Goal: Information Seeking & Learning: Understand process/instructions

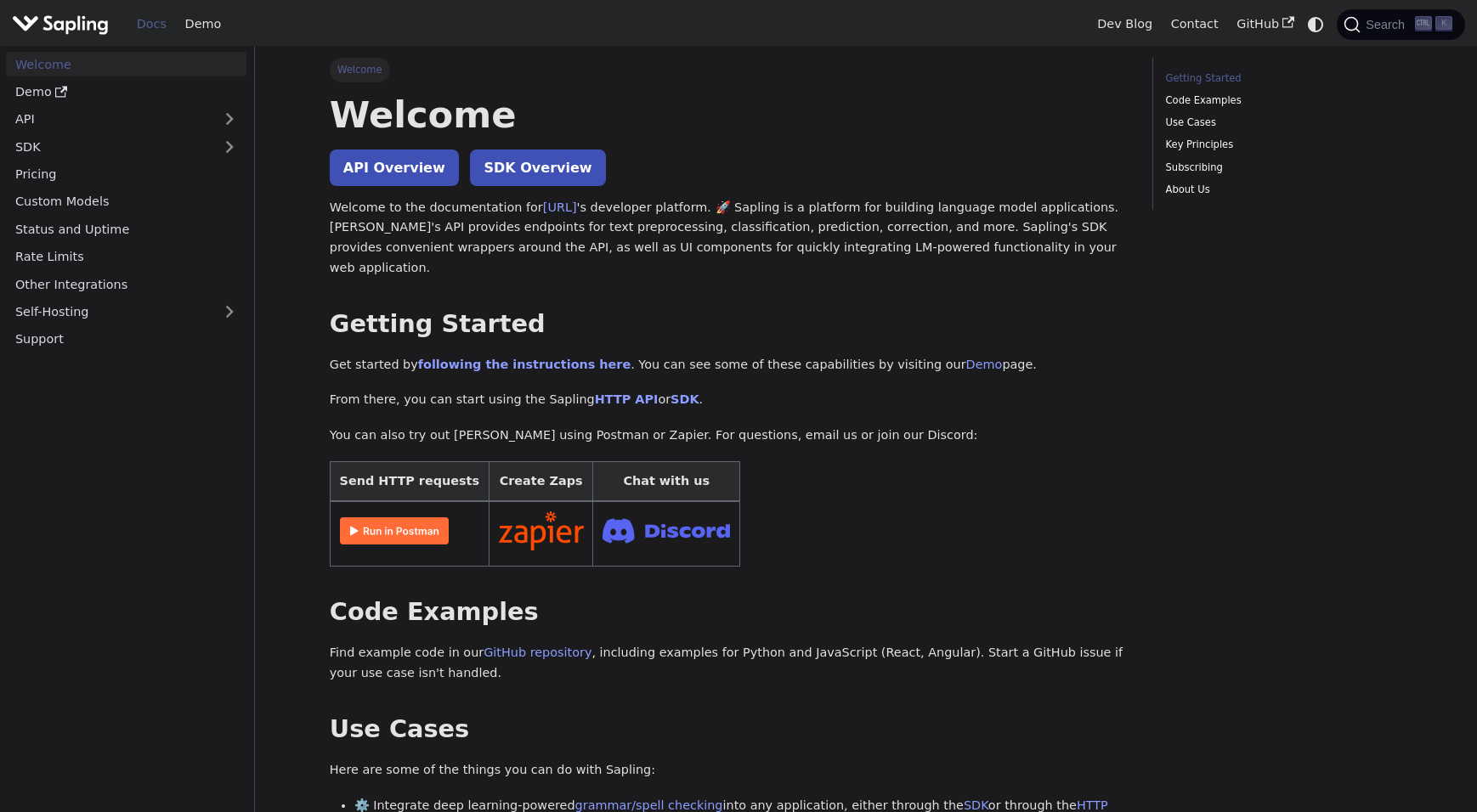
click at [490, 177] on link "SDK Overview" at bounding box center [537, 167] width 135 height 37
click at [415, 198] on p "Welcome to the documentation for [URL] 's developer platform. 🚀 Sapling is a pl…" at bounding box center [729, 239] width 799 height 81
click at [413, 182] on link "API Overview" at bounding box center [395, 167] width 129 height 37
click at [507, 171] on link "SDK Overview" at bounding box center [537, 167] width 135 height 37
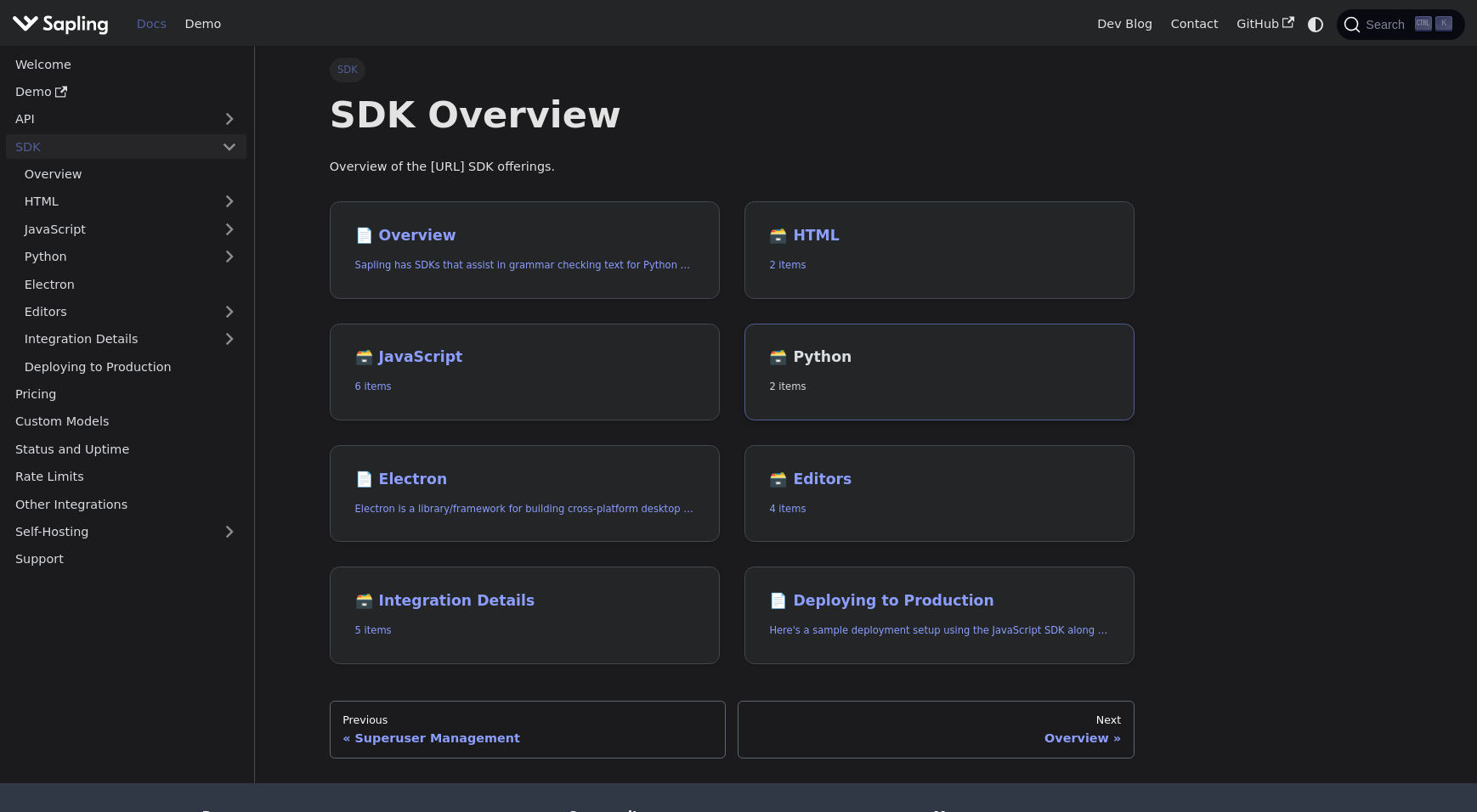
click at [833, 376] on link "🗃️ Python 2 items" at bounding box center [939, 373] width 390 height 98
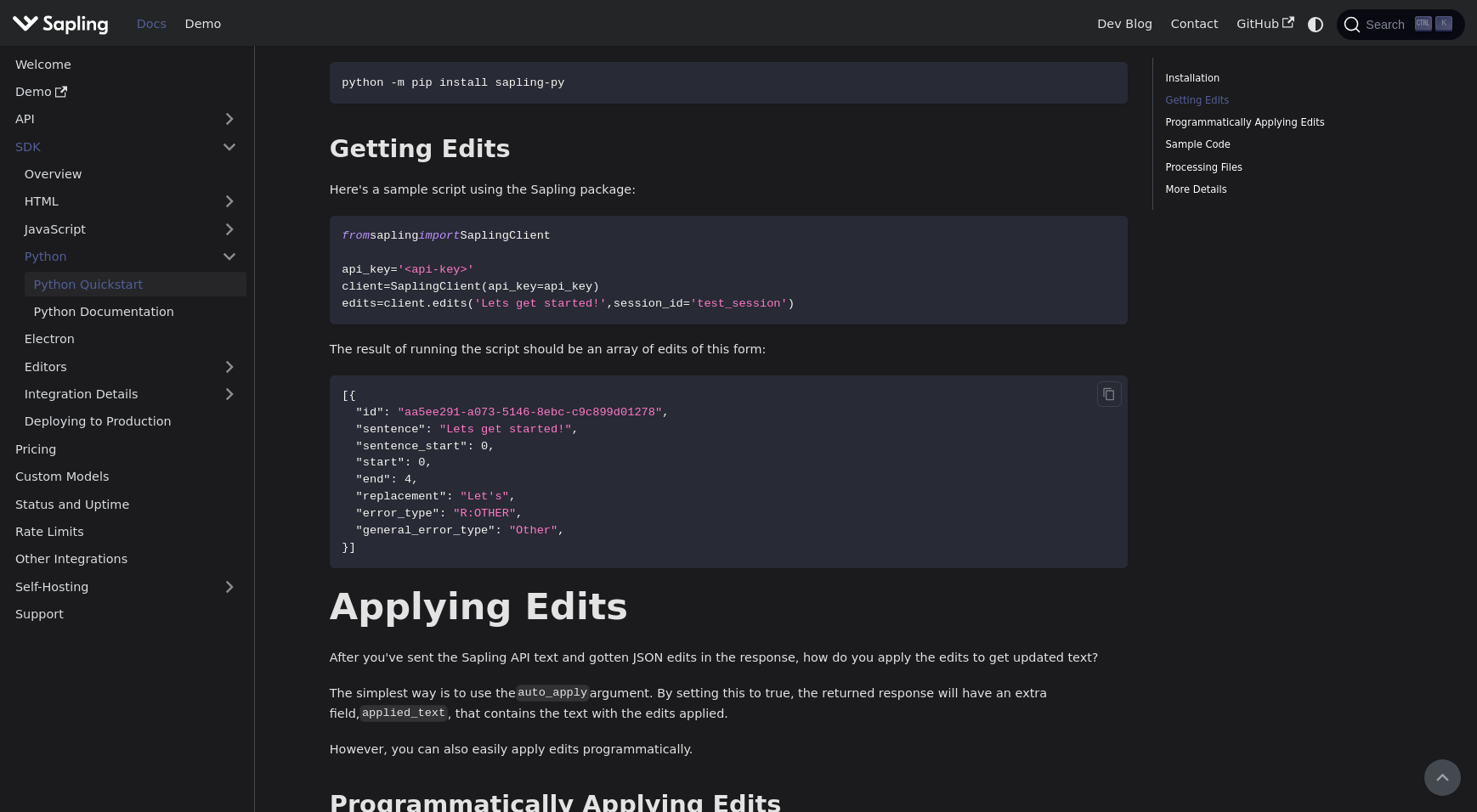
scroll to position [255, 0]
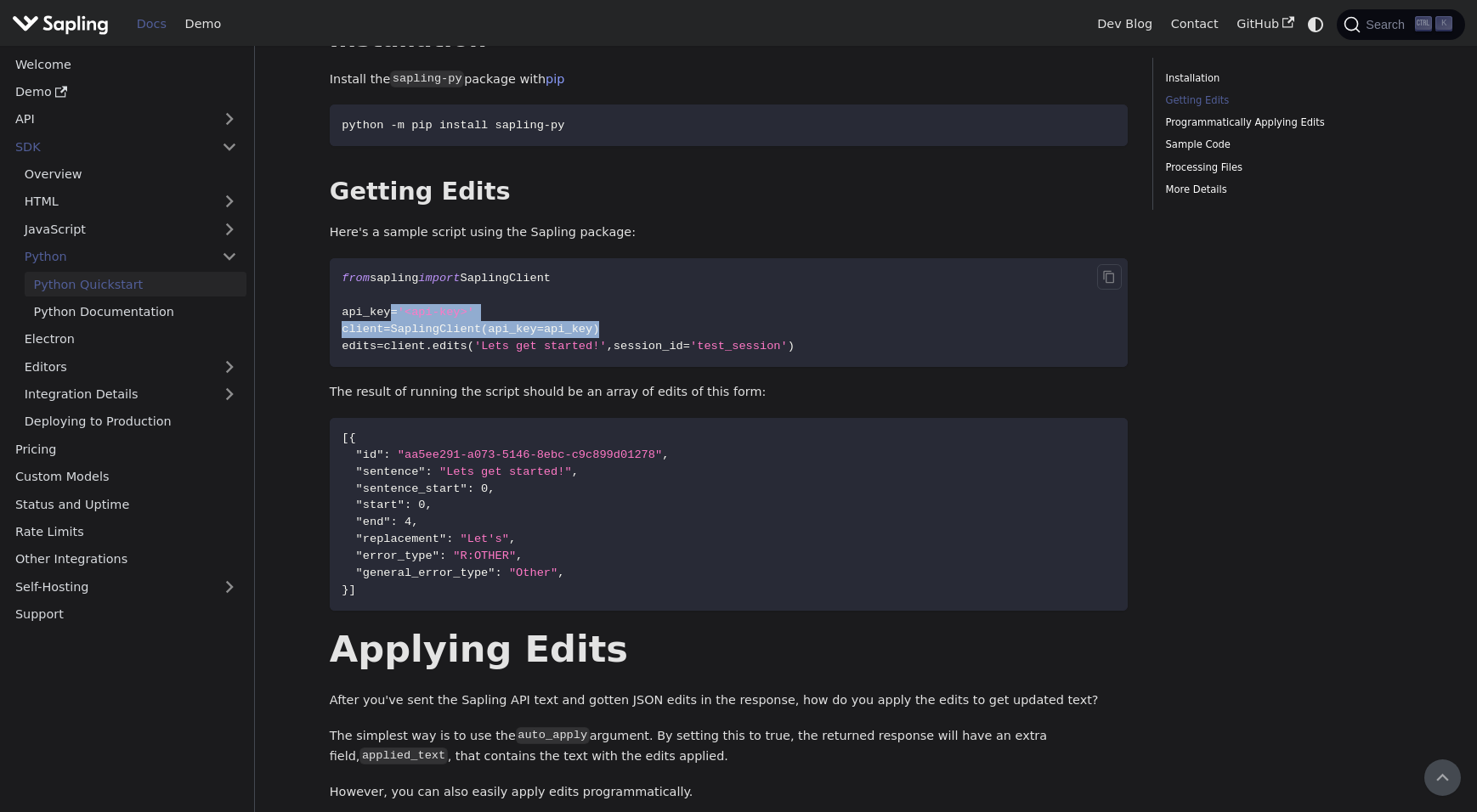
drag, startPoint x: 776, startPoint y: 336, endPoint x: 384, endPoint y: 305, distance: 393.2
click at [384, 305] on code "from sapling import SaplingClient api_key = '<api-key>' client = SaplingClient …" at bounding box center [729, 313] width 799 height 109
drag, startPoint x: 384, startPoint y: 305, endPoint x: 814, endPoint y: 333, distance: 430.9
click at [814, 333] on code "from sapling import SaplingClient api_key = '<api-key>' client = SaplingClient …" at bounding box center [729, 313] width 799 height 109
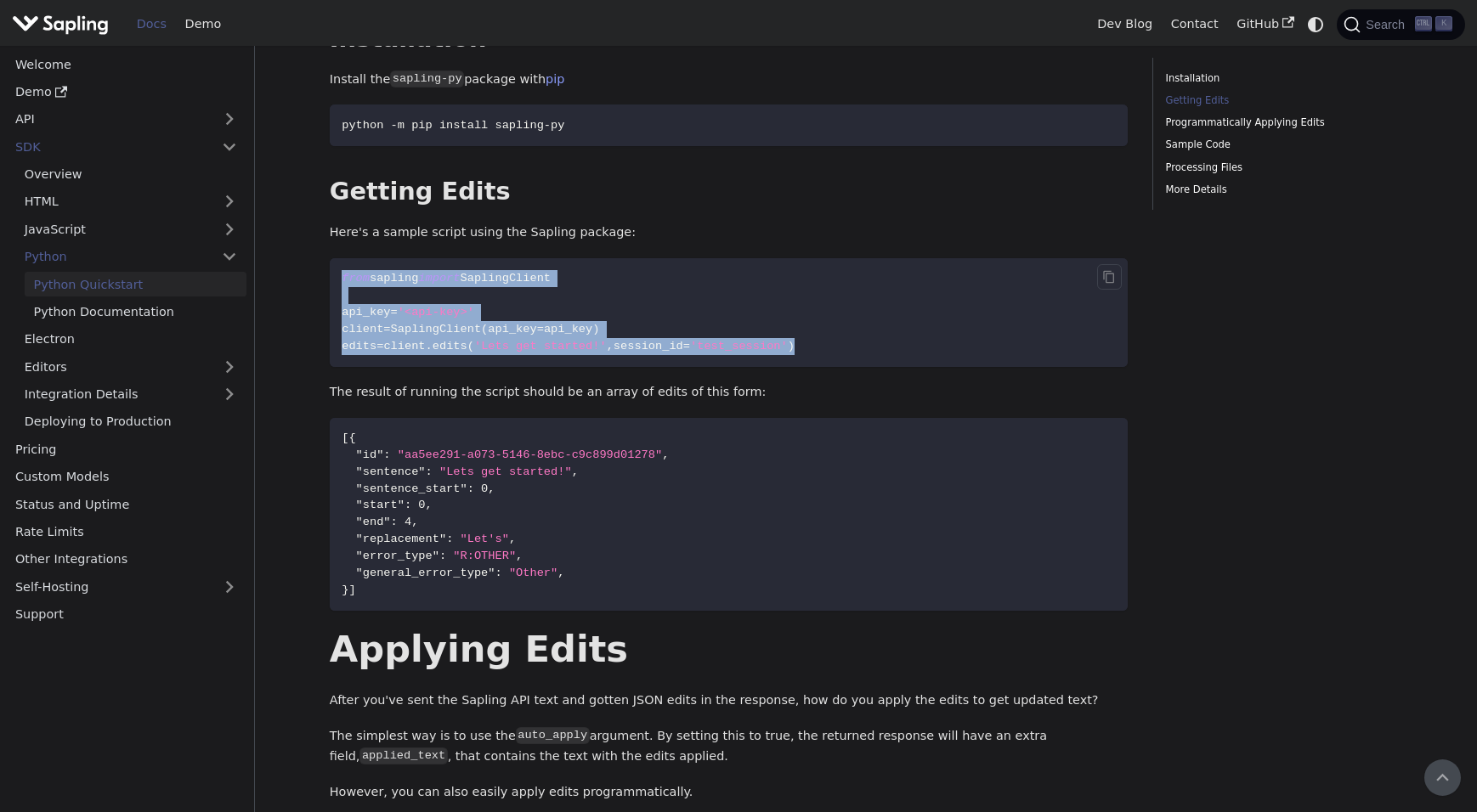
drag, startPoint x: 783, startPoint y: 346, endPoint x: 338, endPoint y: 280, distance: 449.9
click at [338, 280] on code "from sapling import SaplingClient api_key = '<api-key>' client = SaplingClient …" at bounding box center [729, 313] width 799 height 109
click at [1105, 275] on icon "Copy code to clipboard" at bounding box center [1109, 277] width 13 height 13
copy code "from sapling import SaplingClient api_key = '<api-key>' client = SaplingClient …"
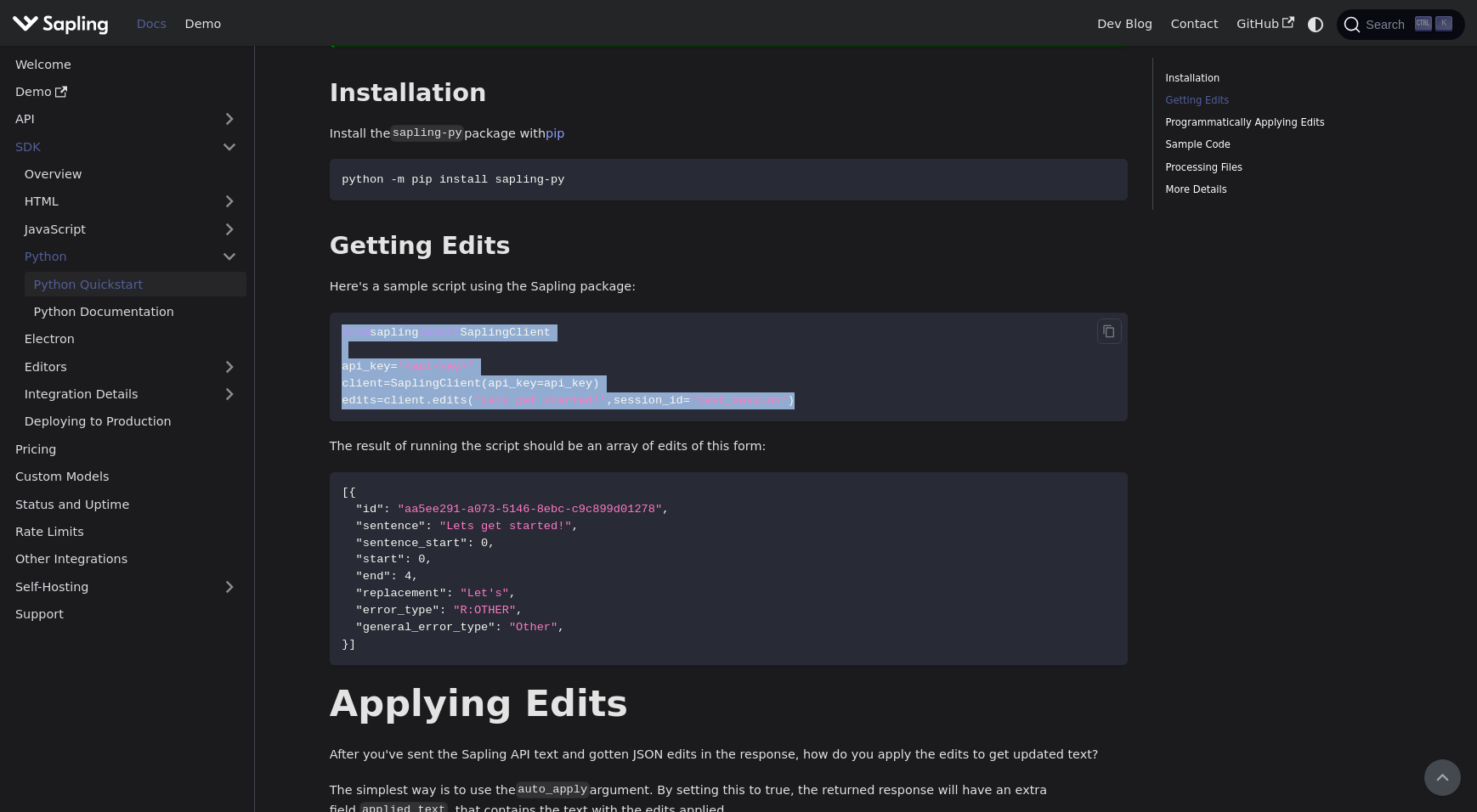
scroll to position [170, 0]
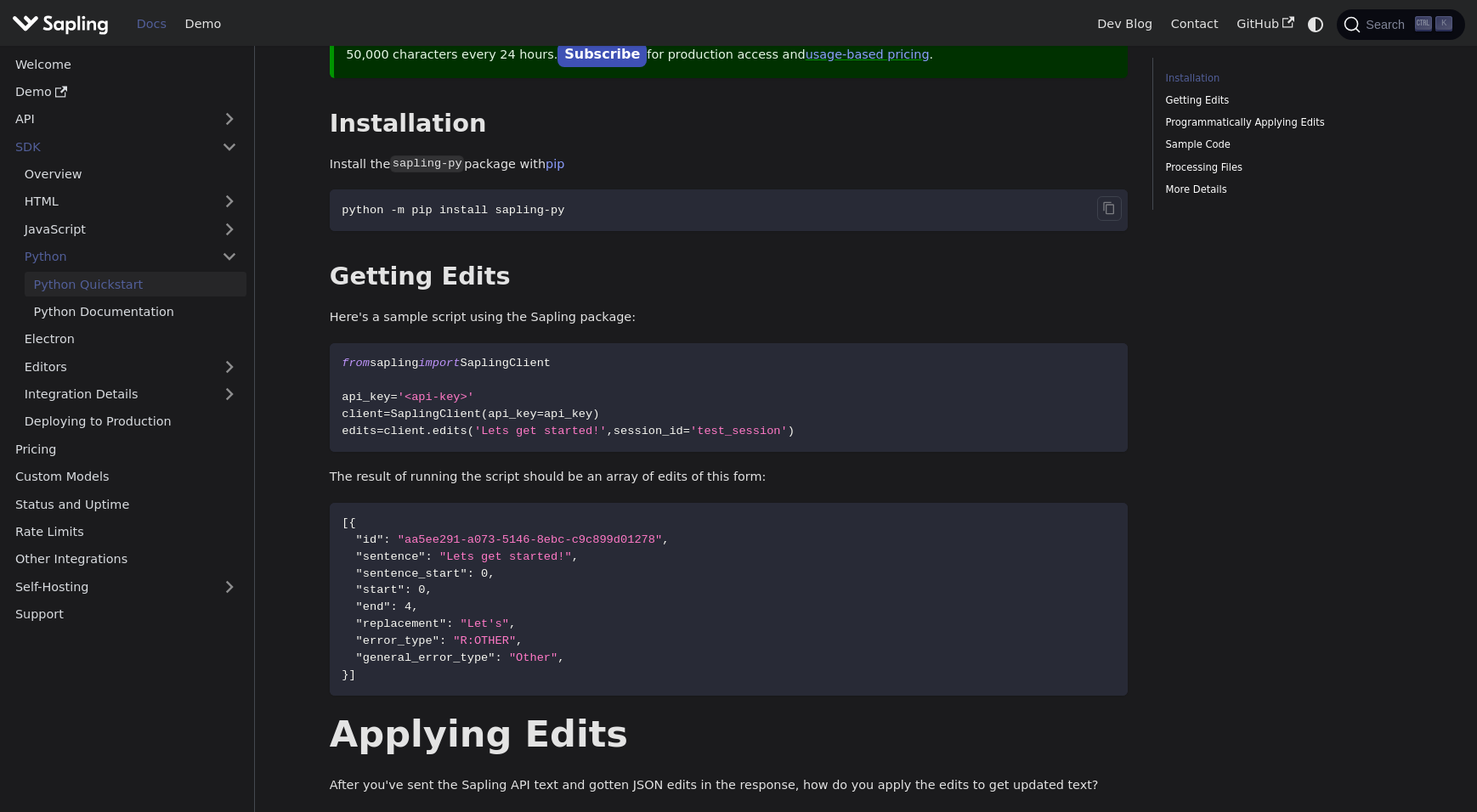
click at [543, 221] on code "python -m pip install sapling-py" at bounding box center [729, 210] width 799 height 41
drag, startPoint x: 543, startPoint y: 214, endPoint x: 408, endPoint y: 214, distance: 135.0
click at [408, 214] on code "python -m pip install sapling-py" at bounding box center [729, 210] width 799 height 41
copy span "pip install sapling-py"
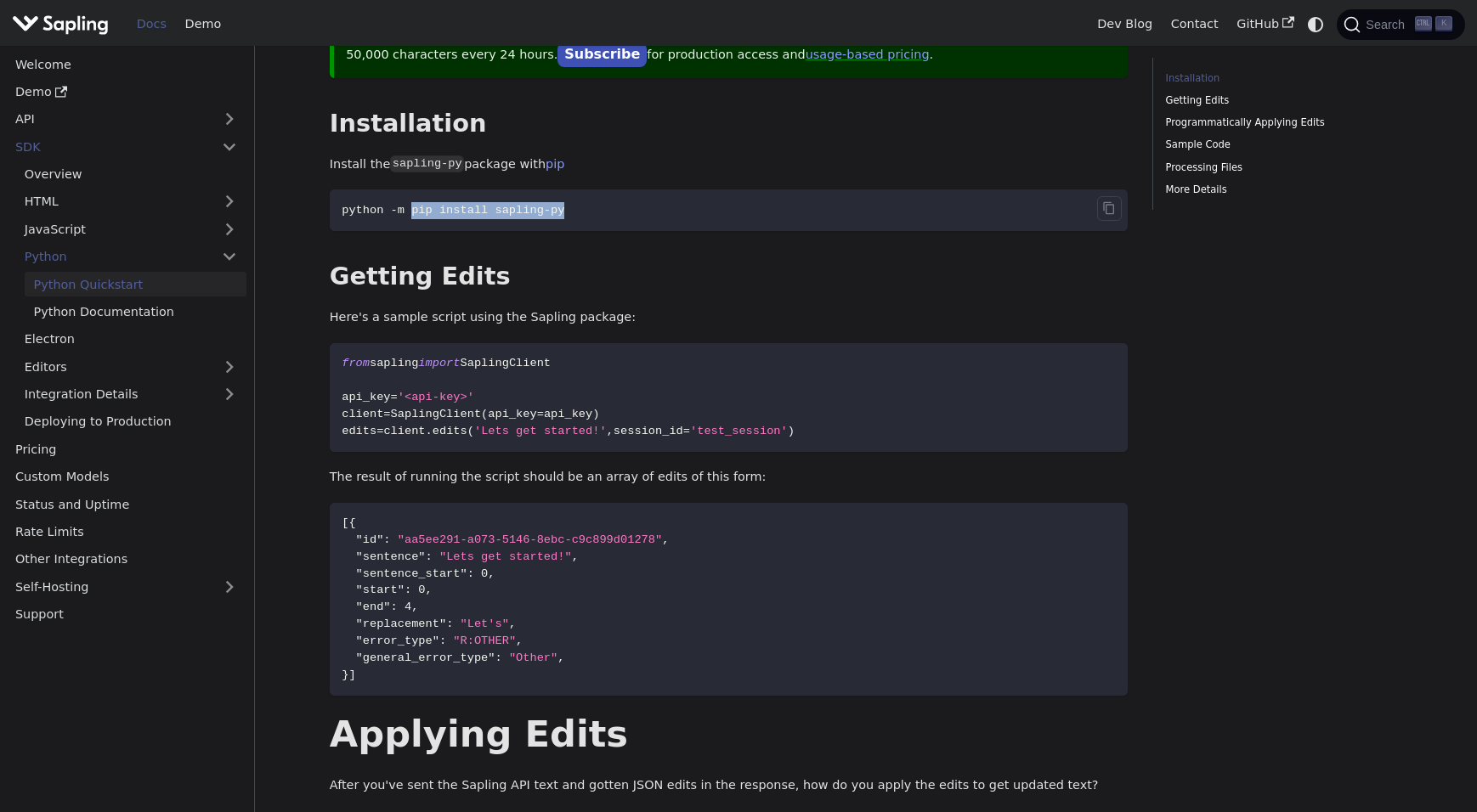
drag, startPoint x: 551, startPoint y: 213, endPoint x: 404, endPoint y: 217, distance: 147.1
click at [404, 217] on code "python -m pip install sapling-py" at bounding box center [729, 210] width 799 height 41
copy span "pip install sapling-py"
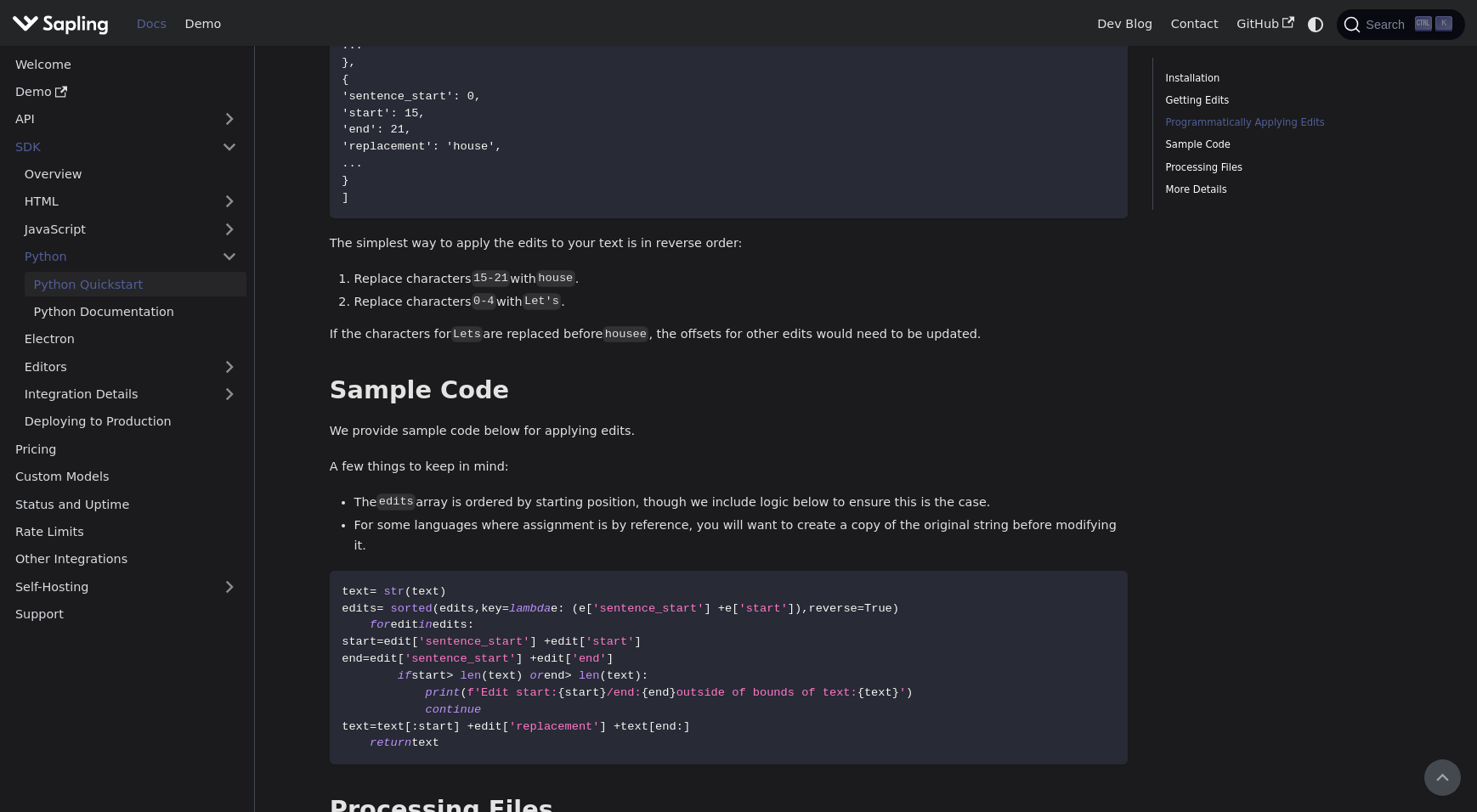
scroll to position [1275, 0]
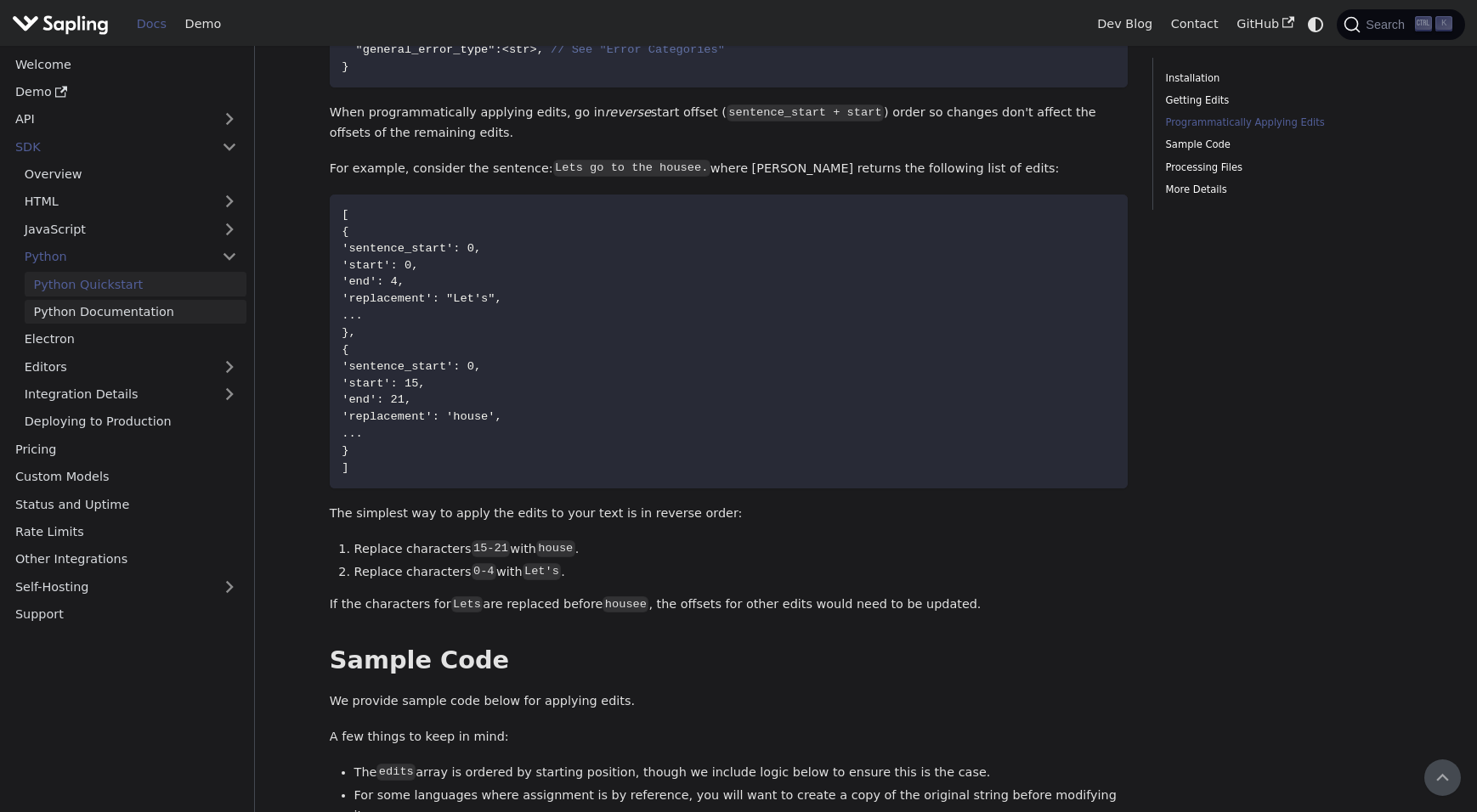
click at [163, 324] on link "Python Documentation" at bounding box center [136, 313] width 222 height 25
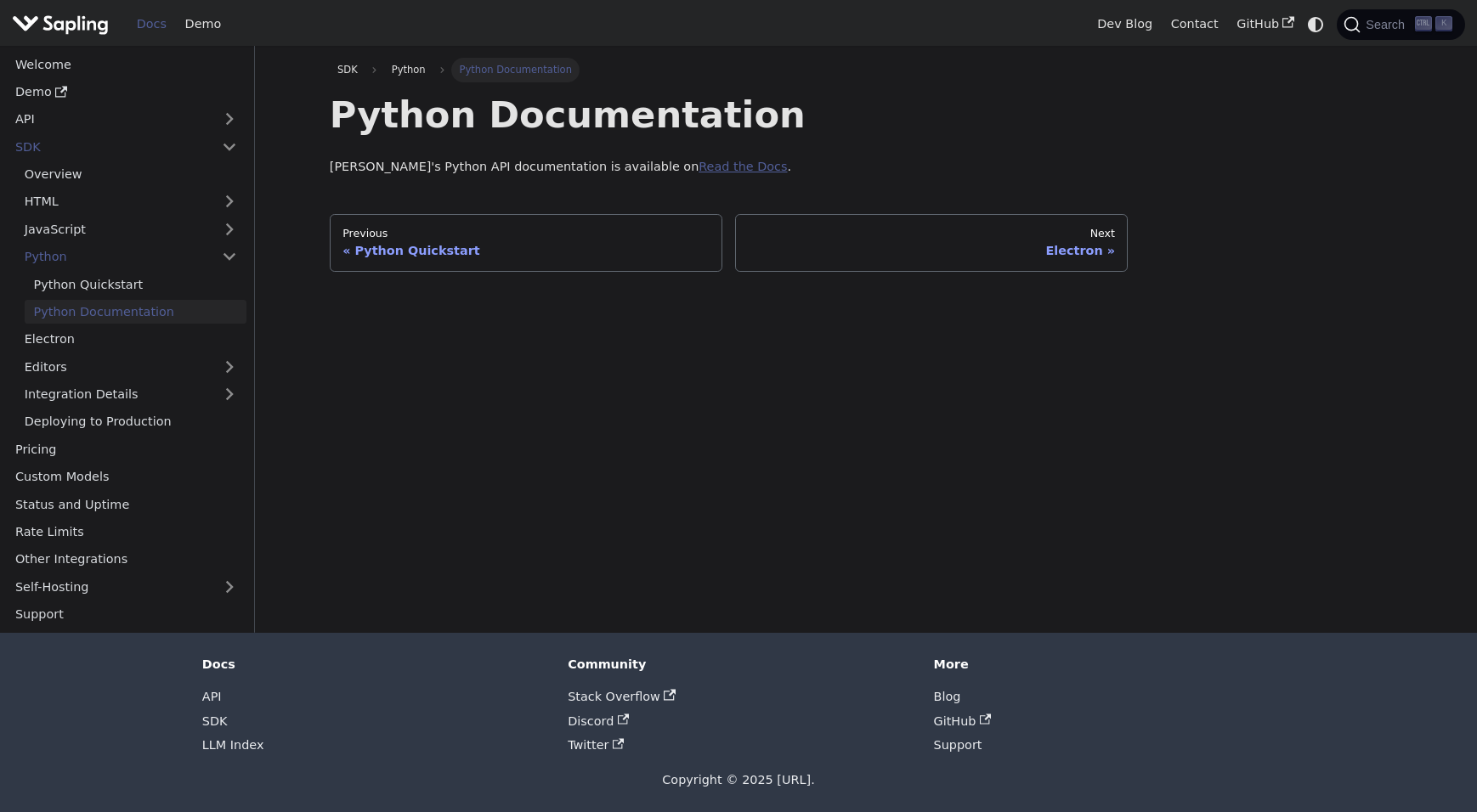
click at [699, 170] on link "Read the Docs" at bounding box center [743, 166] width 89 height 13
click at [136, 295] on link "Python Quickstart" at bounding box center [136, 285] width 222 height 25
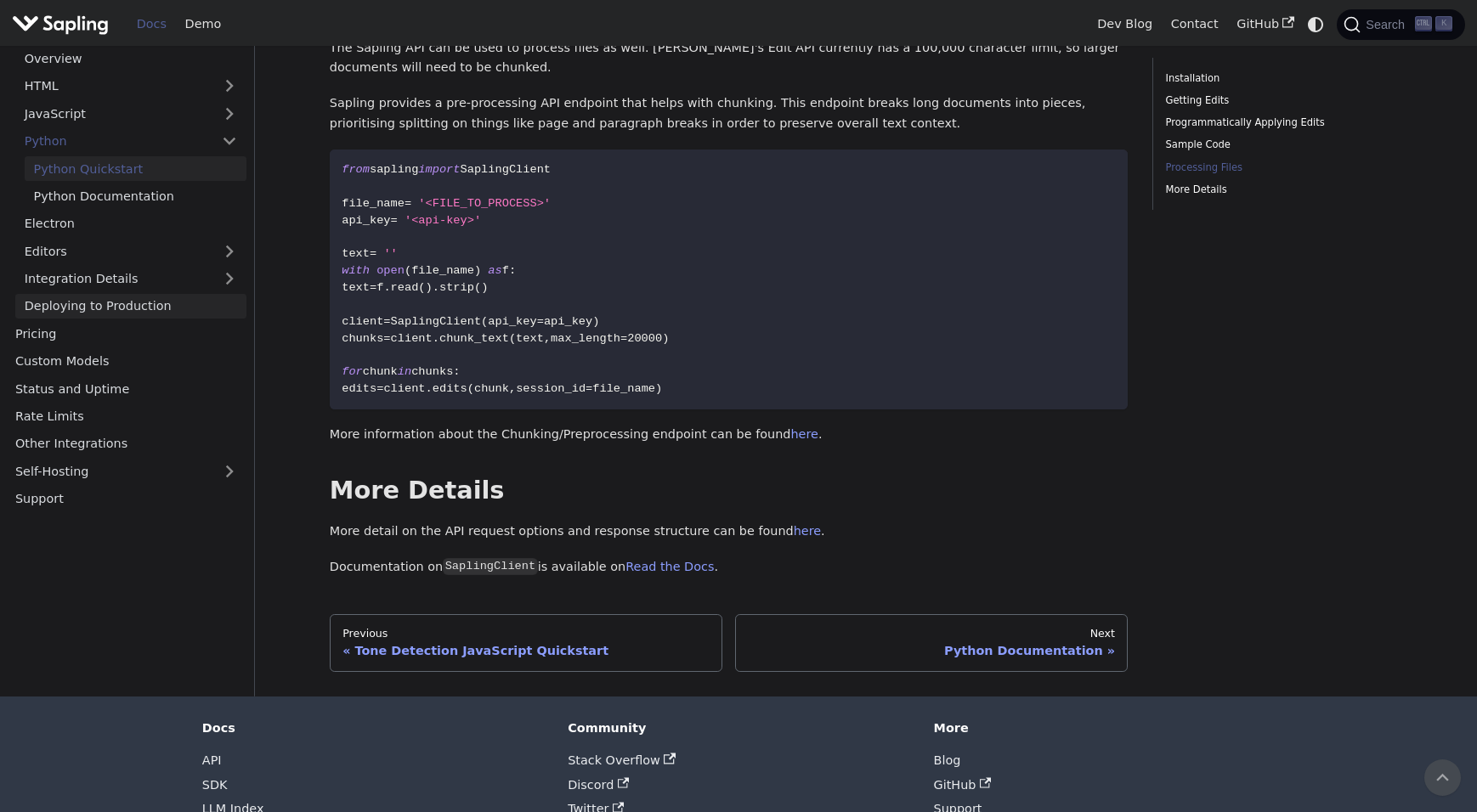
scroll to position [2230, 0]
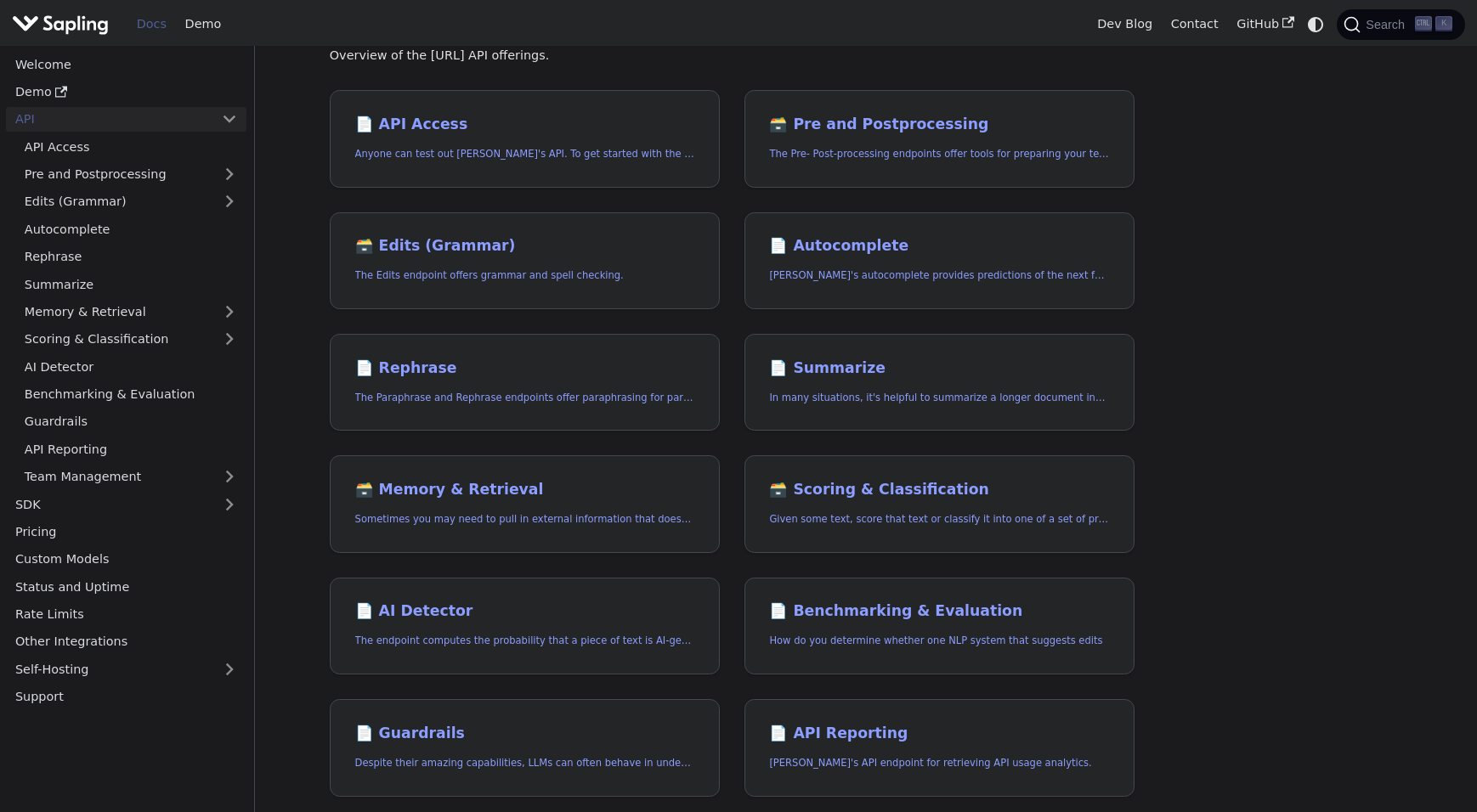
scroll to position [85, 0]
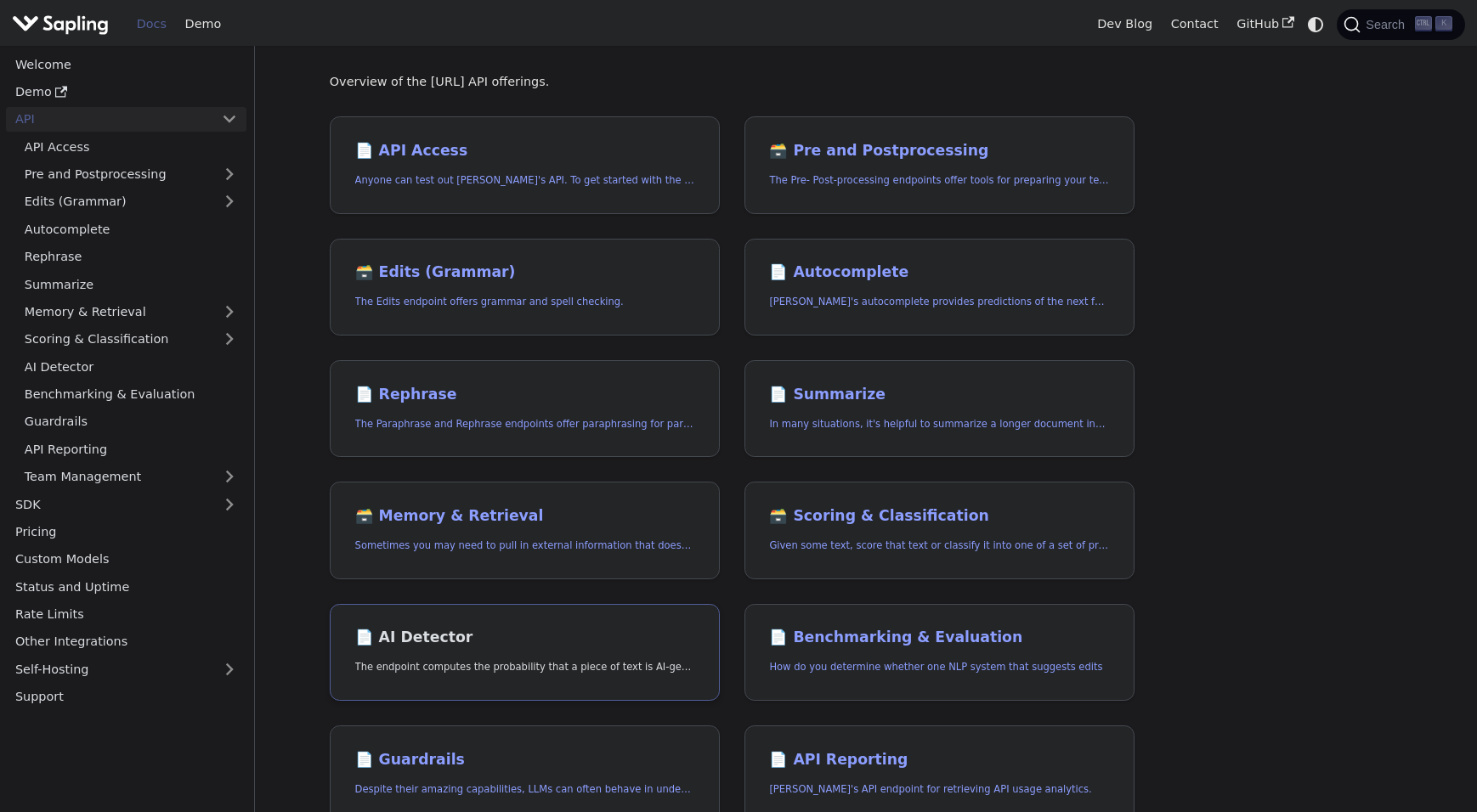
click at [584, 646] on h2 "📄️ AI Detector" at bounding box center [524, 638] width 339 height 18
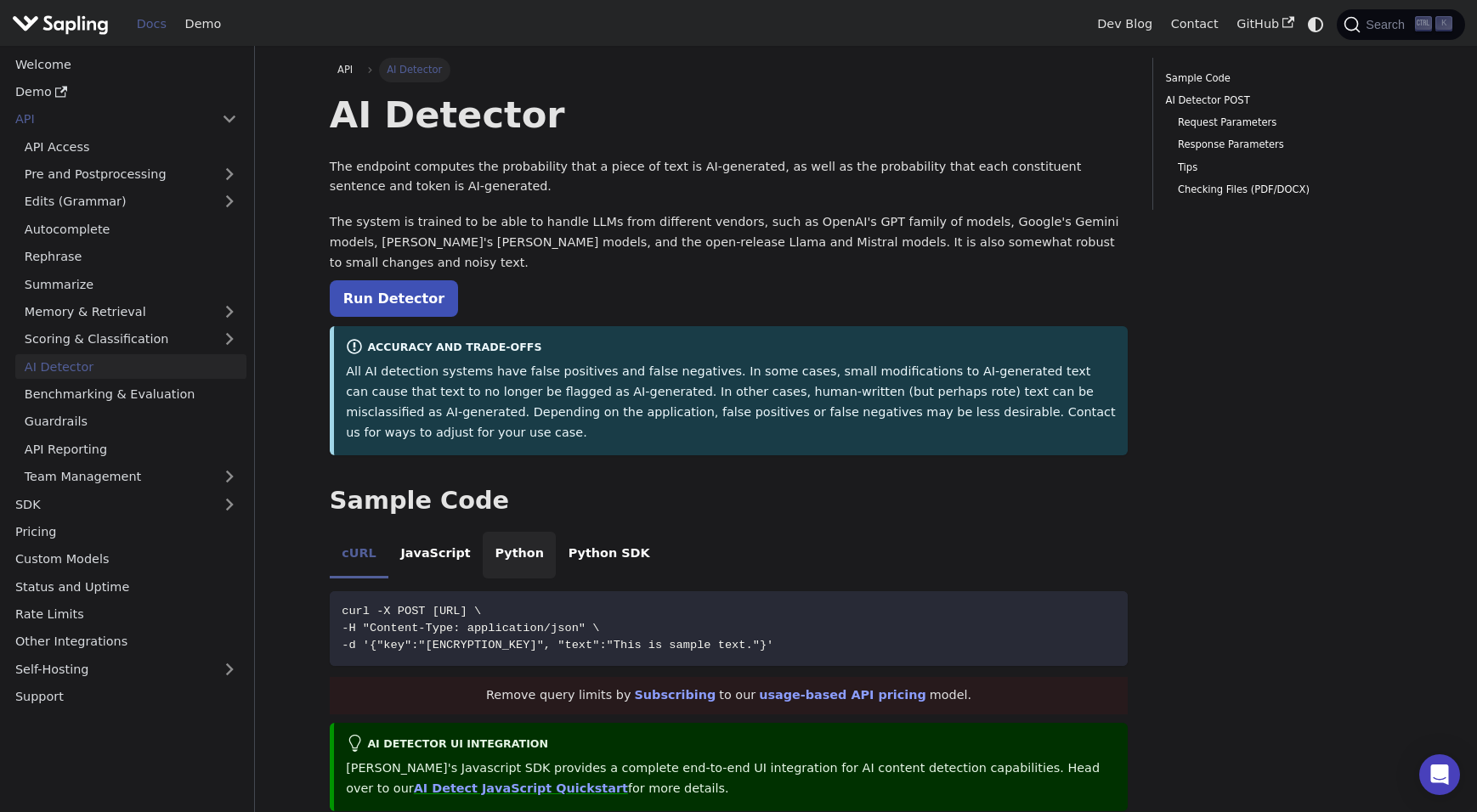
click at [513, 562] on li "Python" at bounding box center [520, 555] width 73 height 47
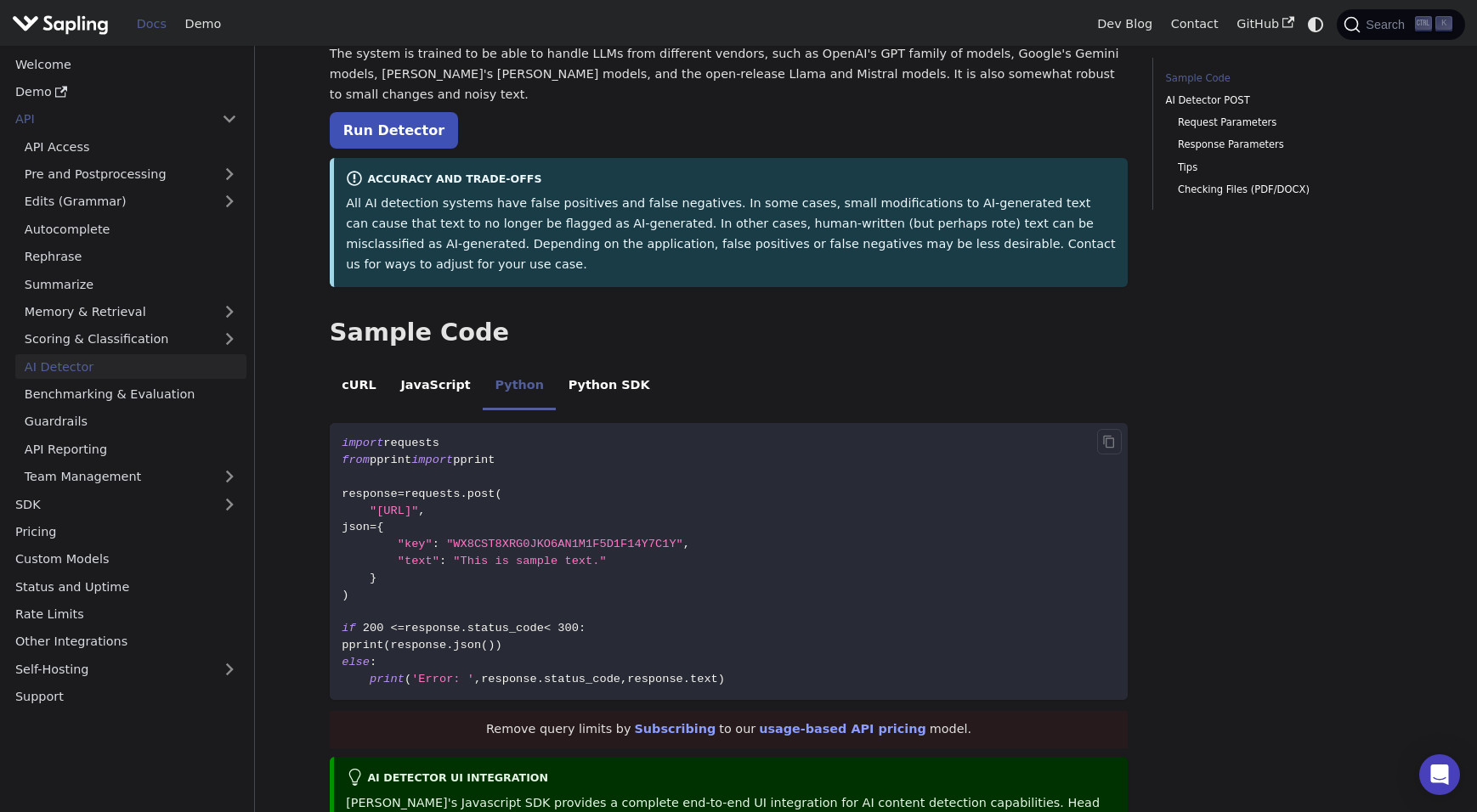
scroll to position [170, 0]
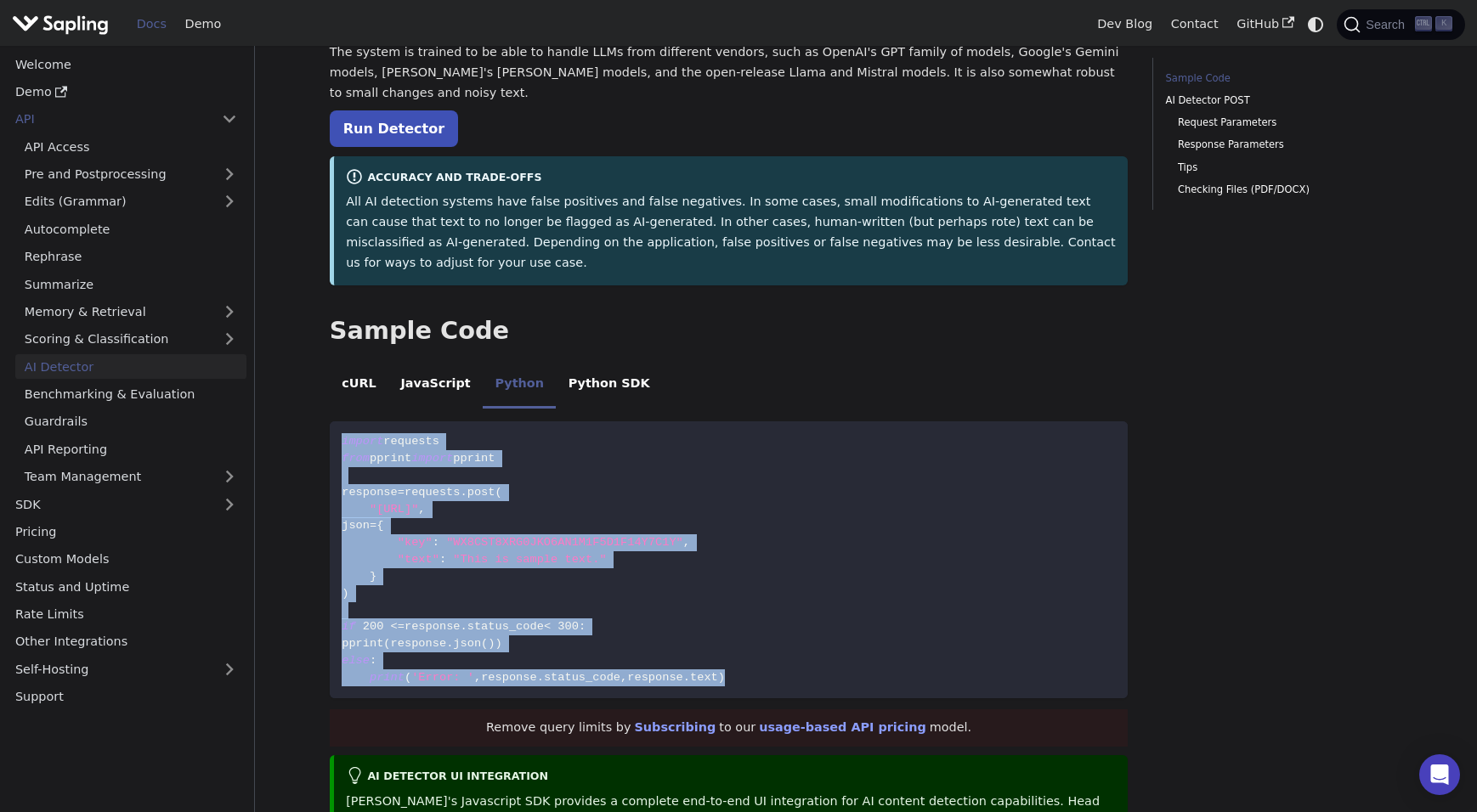
drag, startPoint x: 721, startPoint y: 677, endPoint x: 326, endPoint y: 445, distance: 458.1
copy code "import requests from pprint import pprint response = requests . post ( "https:/…"
click at [625, 480] on code "import requests from pprint import pprint response = requests . post ( "https:/…" at bounding box center [729, 560] width 799 height 277
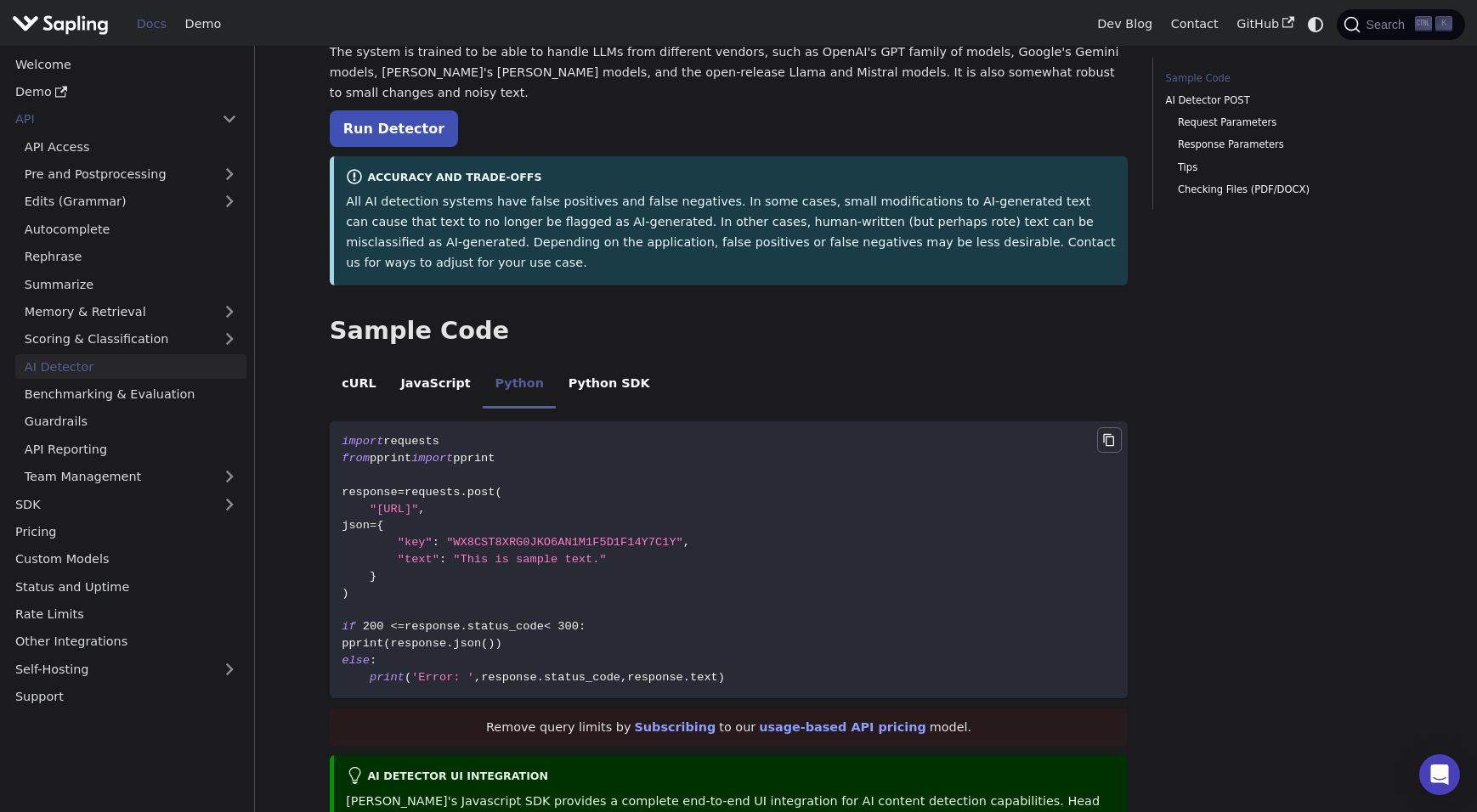
click at [1112, 440] on icon "Copy code to clipboard" at bounding box center [1109, 440] width 13 height 13
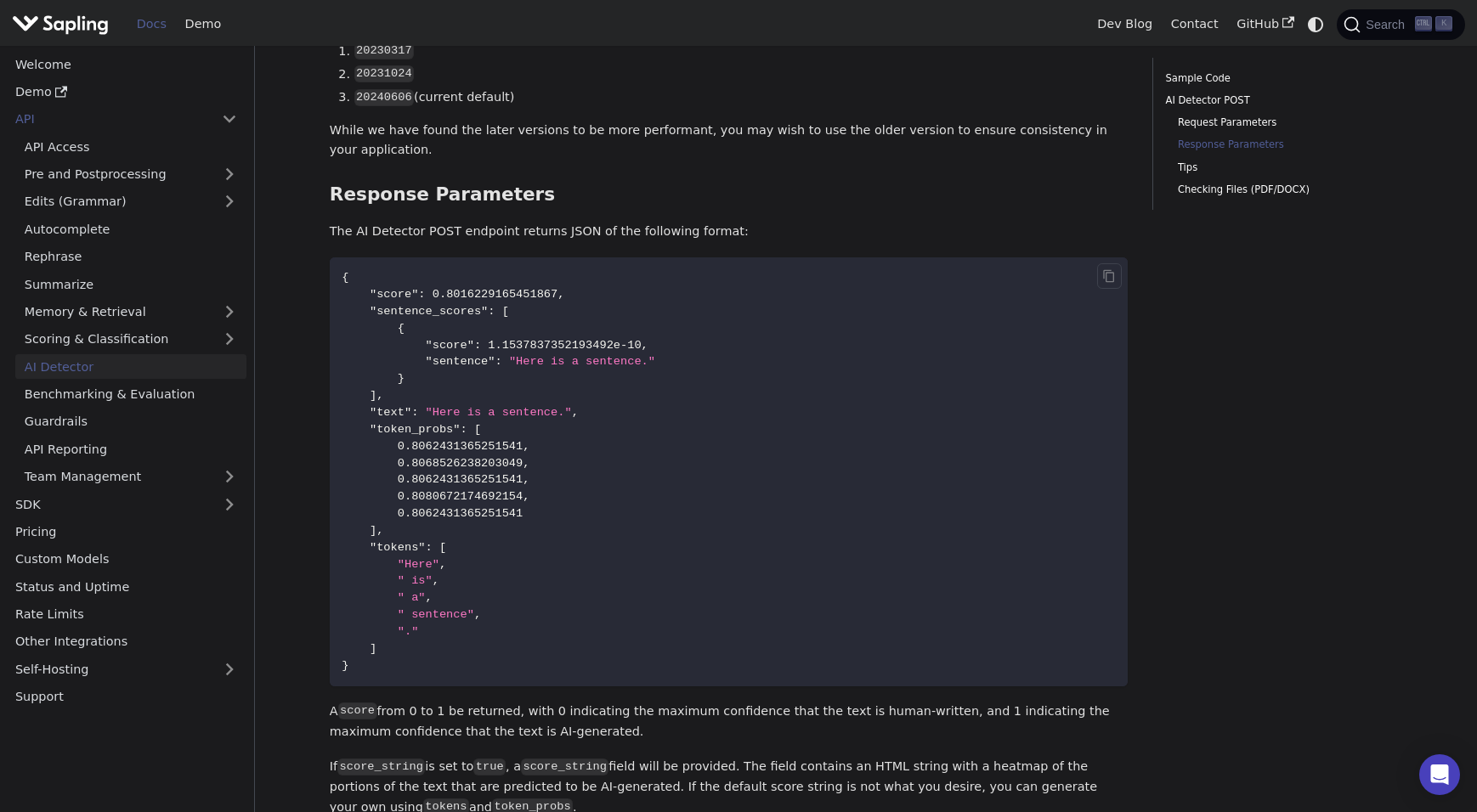
scroll to position [1614, 0]
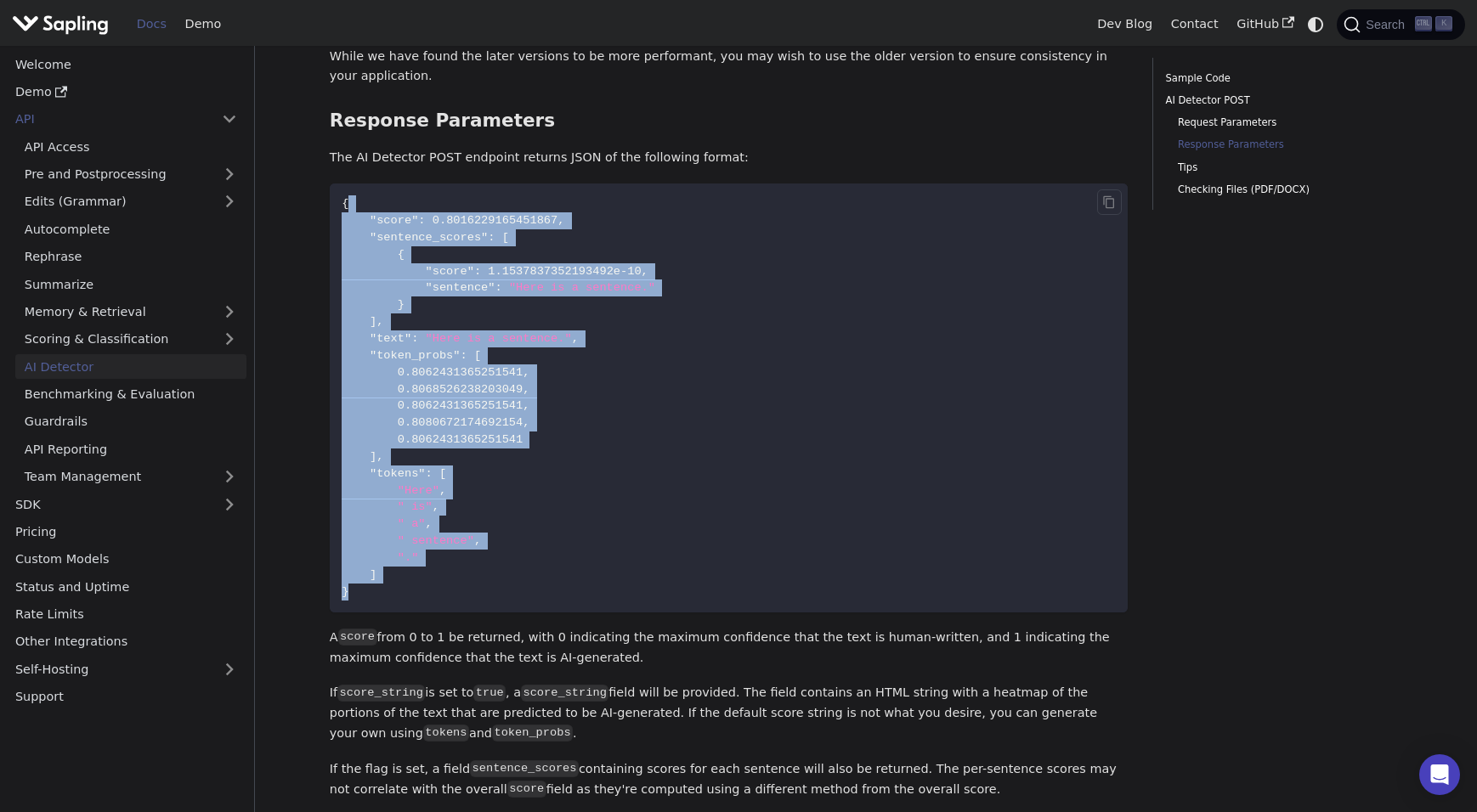
drag, startPoint x: 412, startPoint y: 606, endPoint x: 345, endPoint y: 213, distance: 398.7
click at [345, 213] on code "{ "score" : 0.8016229165451867 , "sentence_scores" : [ { "score" : 1.1537837352…" at bounding box center [729, 398] width 799 height 429
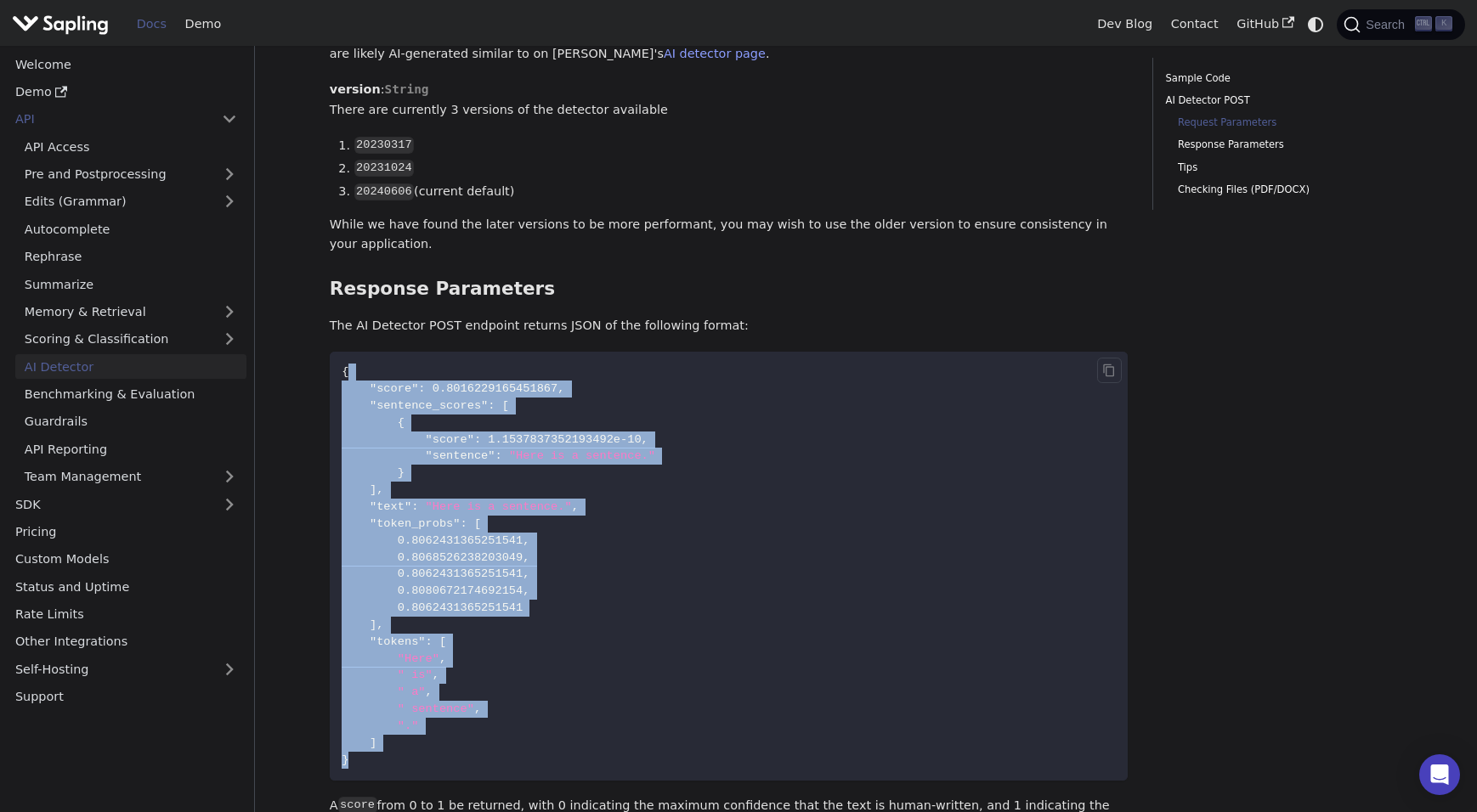
scroll to position [1530, 0]
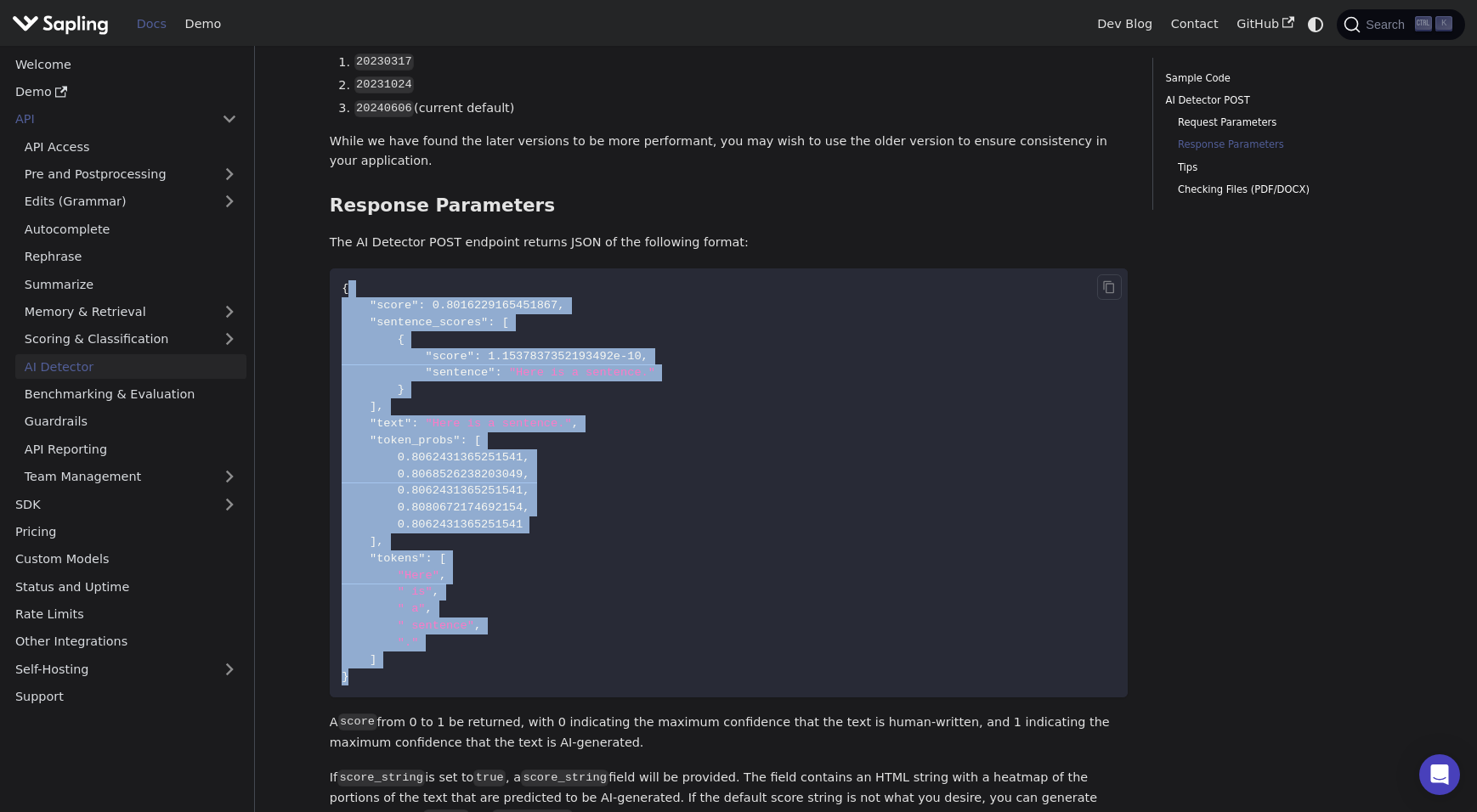
click at [474, 632] on span "," at bounding box center [477, 625] width 7 height 13
drag, startPoint x: 397, startPoint y: 696, endPoint x: 337, endPoint y: 300, distance: 400.5
click at [337, 300] on code "{ "score" : 0.8016229165451867 , "sentence_scores" : [ { "score" : 1.1537837352…" at bounding box center [729, 483] width 799 height 429
copy code "{ "score" : 0.8016229165451867 , "sentence_scores" : [ { "score" : 1.1537837352…"
click at [535, 422] on code "{ "score" : 0.8016229165451867 , "sentence_scores" : [ { "score" : 1.1537837352…" at bounding box center [729, 483] width 799 height 429
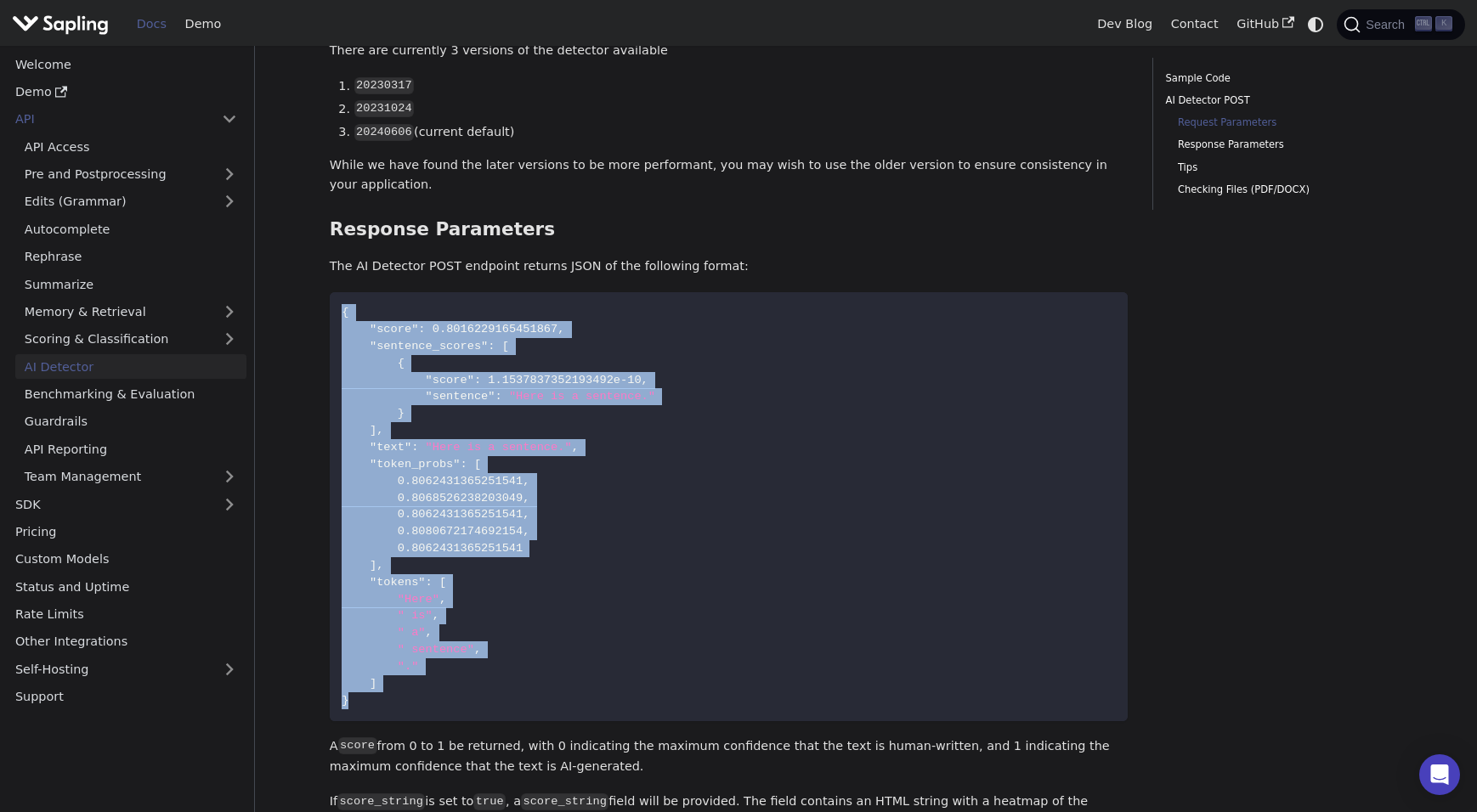
scroll to position [1785, 0]
